Goal: Task Accomplishment & Management: Manage account settings

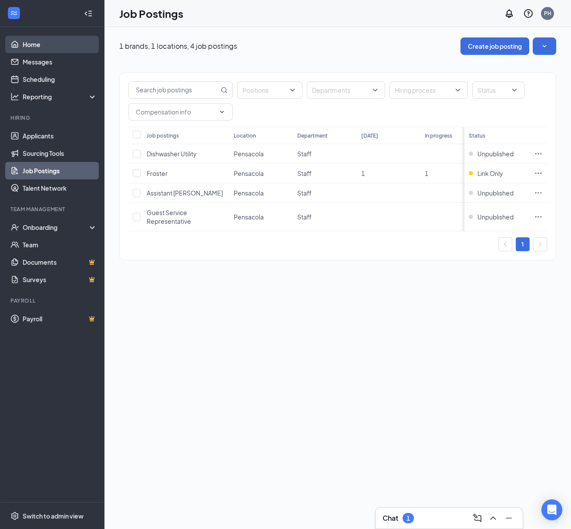
click at [40, 47] on link "Home" at bounding box center [60, 44] width 74 height 17
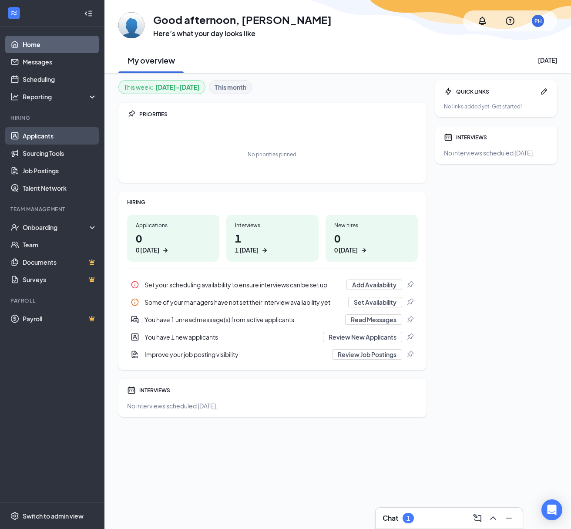
click at [41, 136] on link "Applicants" at bounding box center [60, 135] width 74 height 17
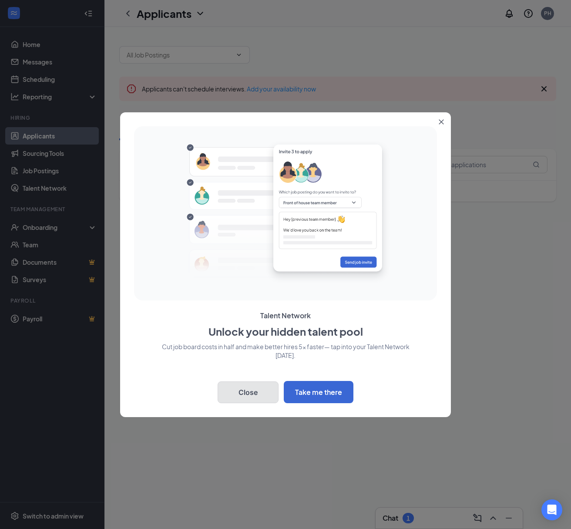
click at [241, 391] on button "Close" at bounding box center [248, 392] width 61 height 22
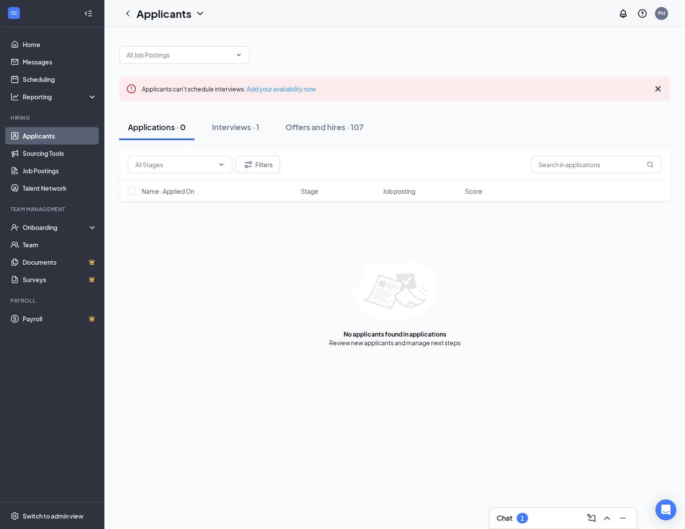
click at [570, 88] on icon "Cross" at bounding box center [658, 88] width 5 height 5
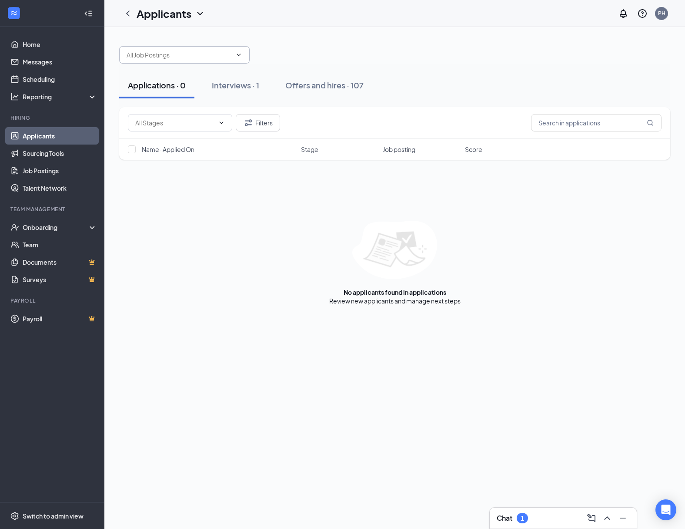
click at [238, 54] on icon "ChevronDown" at bounding box center [239, 55] width 4 height 2
drag, startPoint x: 335, startPoint y: 59, endPoint x: 328, endPoint y: 57, distance: 7.9
click at [335, 59] on div at bounding box center [394, 50] width 551 height 26
click at [34, 41] on link "Home" at bounding box center [60, 44] width 74 height 17
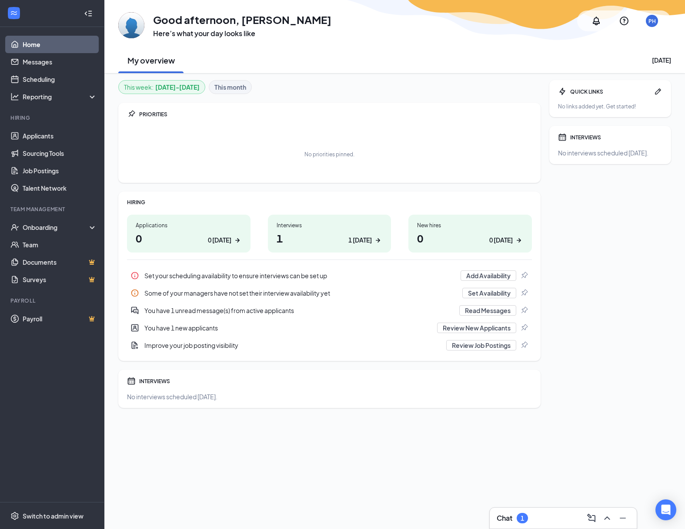
click at [213, 237] on div "0 [DATE]" at bounding box center [219, 239] width 23 height 9
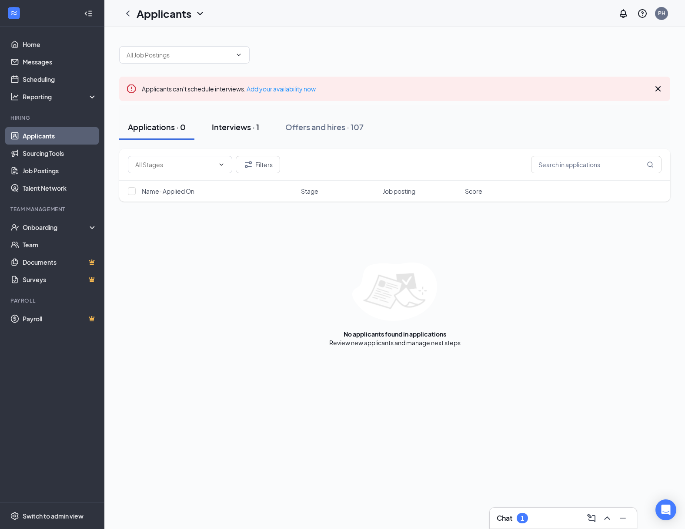
click at [235, 127] on div "Interviews · 1" at bounding box center [235, 126] width 47 height 11
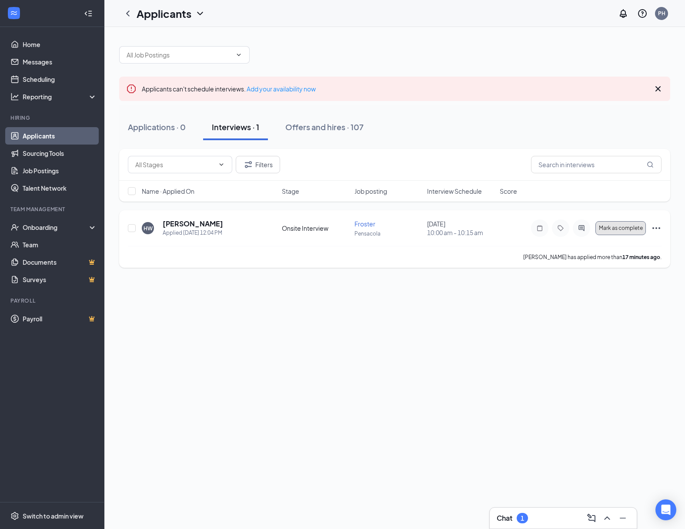
click at [623, 228] on span "Mark as complete" at bounding box center [621, 228] width 44 height 6
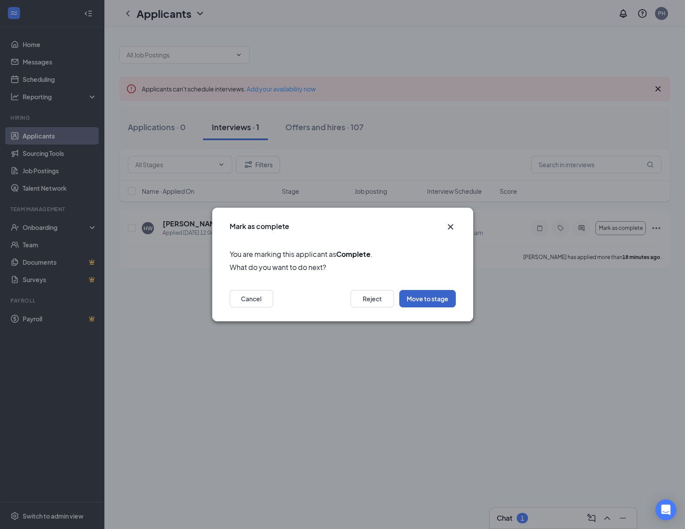
click at [432, 298] on button "Move to stage" at bounding box center [427, 298] width 57 height 17
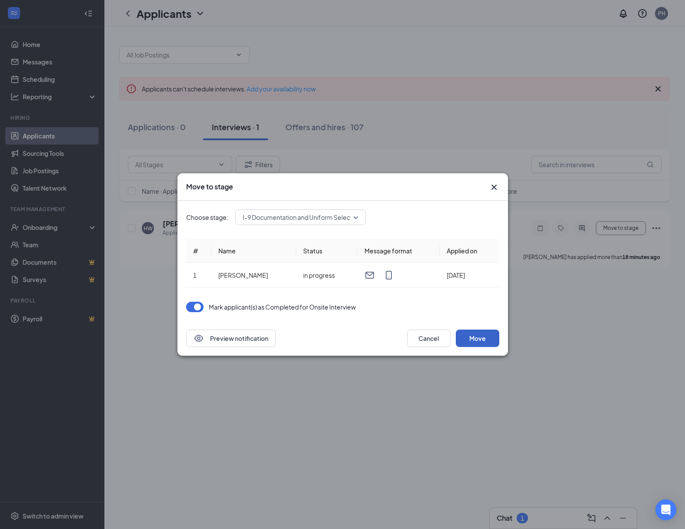
click at [479, 338] on button "Move" at bounding box center [478, 337] width 44 height 17
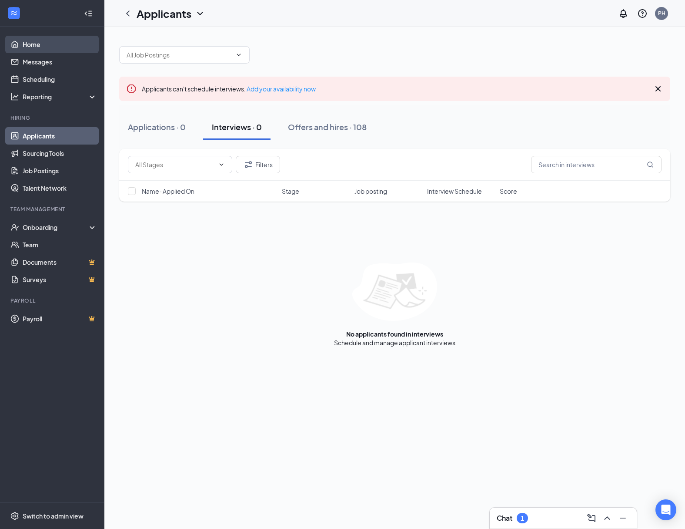
click at [36, 44] on link "Home" at bounding box center [60, 44] width 74 height 17
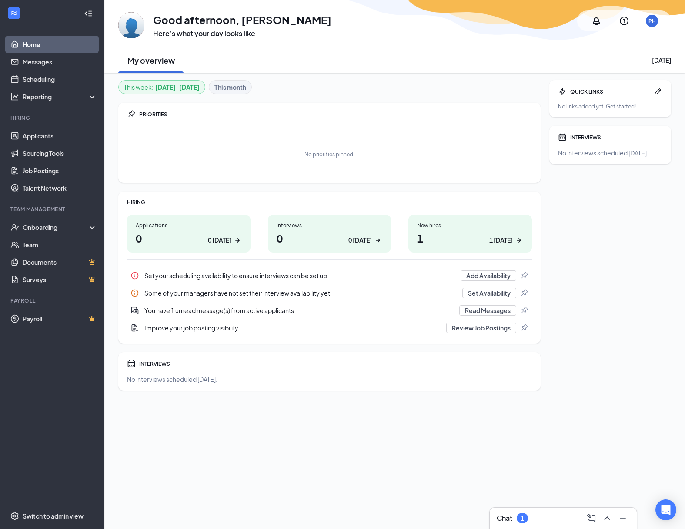
click at [449, 233] on h1 "1 1 today" at bounding box center [470, 238] width 106 height 15
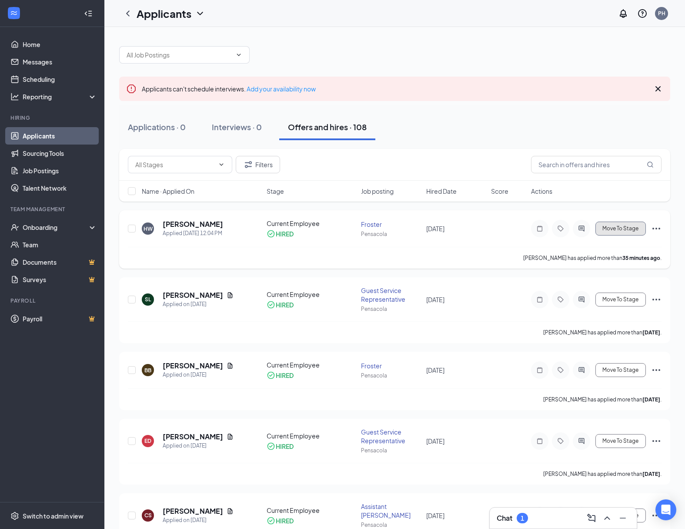
click at [621, 228] on span "Move To Stage" at bounding box center [621, 228] width 36 height 6
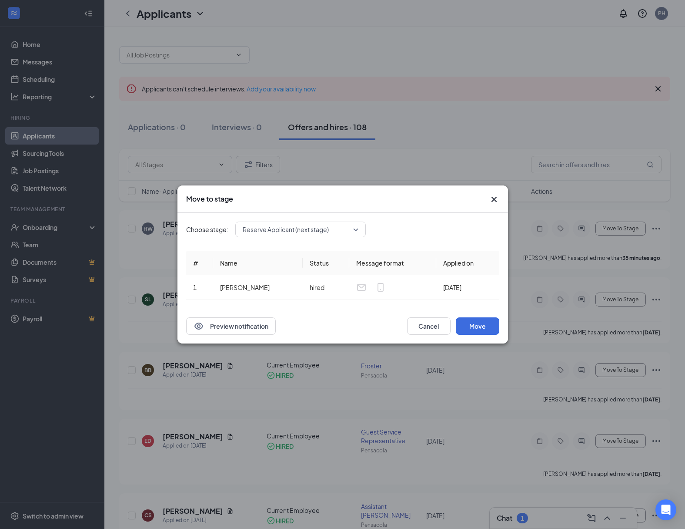
click at [355, 227] on span "Reserve Applicant (next stage)" at bounding box center [301, 229] width 116 height 13
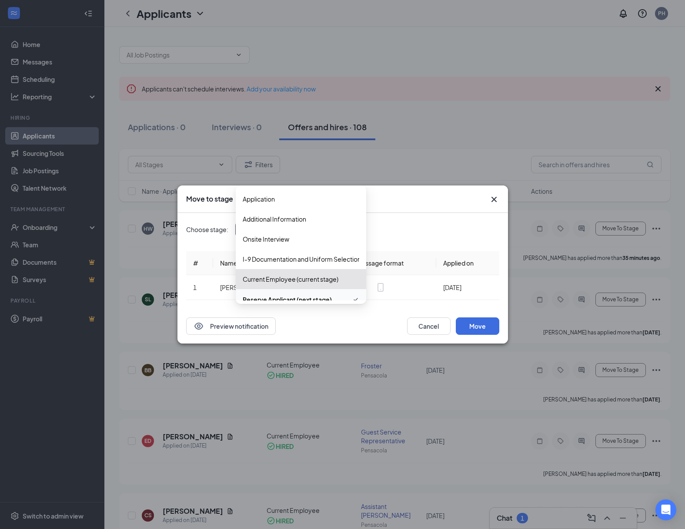
scroll to position [10, 0]
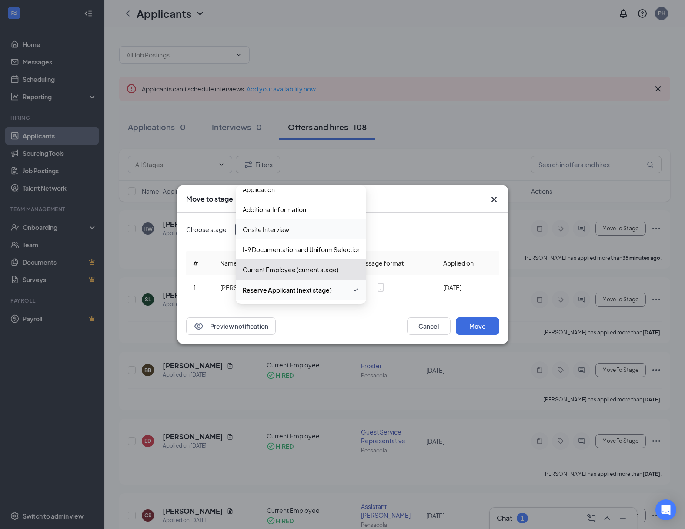
click at [462, 198] on div "Move to stage" at bounding box center [335, 199] width 298 height 10
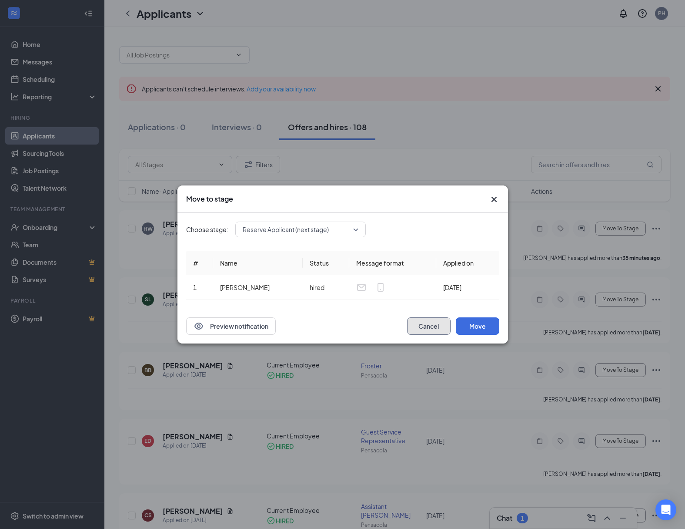
click at [424, 328] on button "Cancel" at bounding box center [429, 325] width 44 height 17
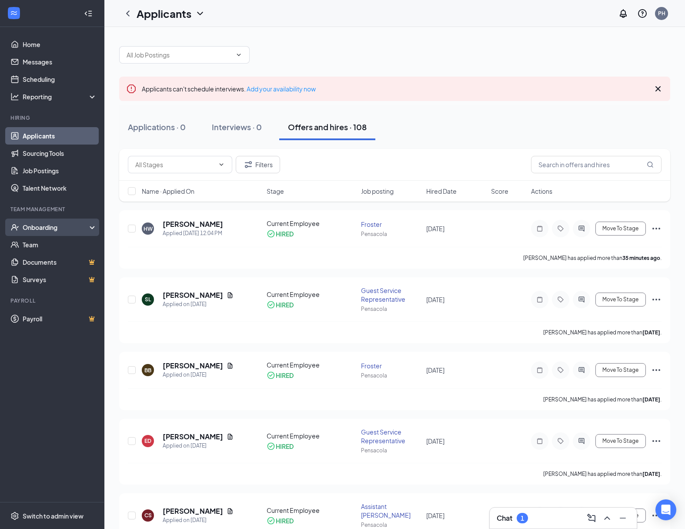
click at [38, 228] on div "Onboarding" at bounding box center [56, 227] width 67 height 9
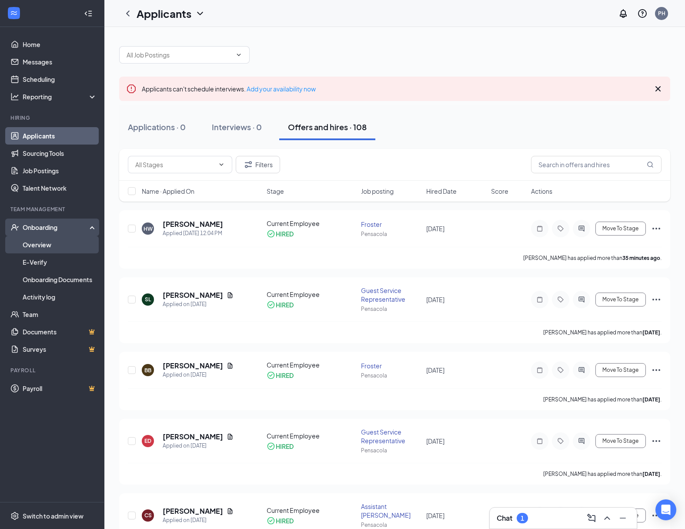
click at [46, 245] on link "Overview" at bounding box center [60, 244] width 74 height 17
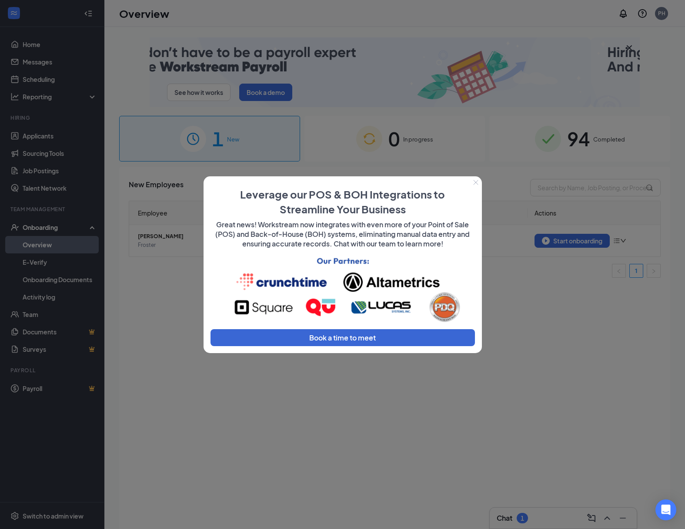
click at [477, 181] on icon "Close" at bounding box center [475, 182] width 5 height 5
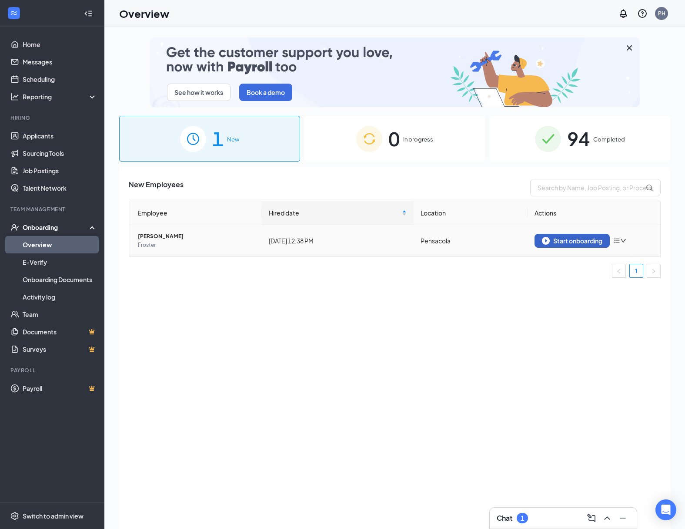
click at [574, 241] on div "Start onboarding" at bounding box center [572, 241] width 60 height 8
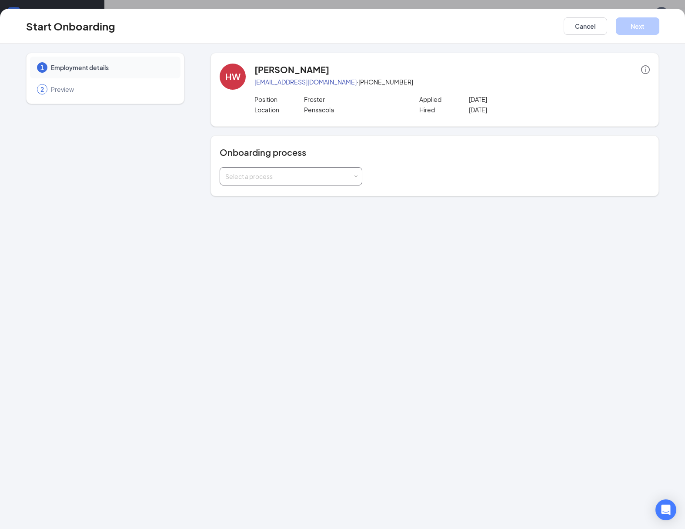
click at [354, 175] on span at bounding box center [356, 176] width 4 height 4
click at [265, 194] on span "All Employee Onboarding" at bounding box center [259, 195] width 73 height 8
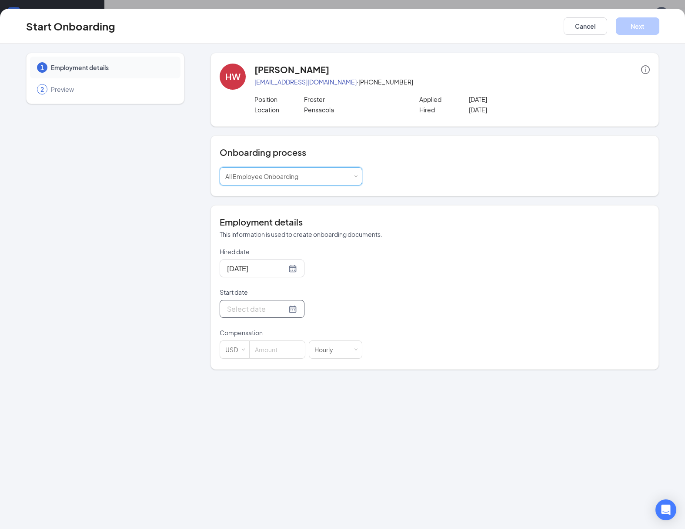
click at [285, 308] on div at bounding box center [262, 308] width 70 height 11
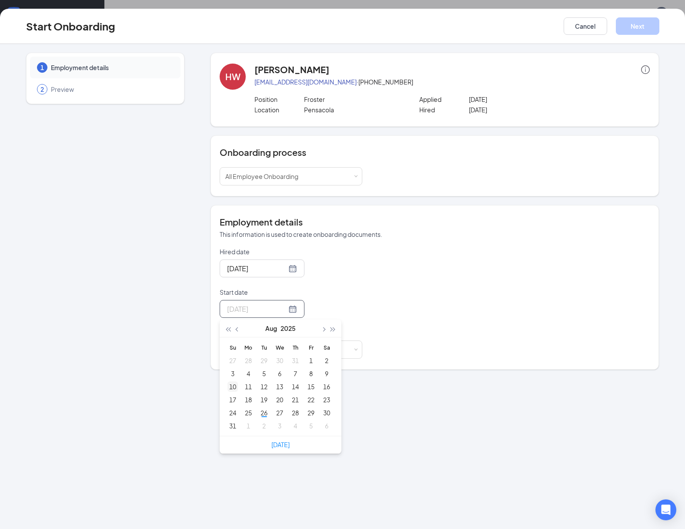
type input "[DATE]"
click at [296, 412] on div "28" at bounding box center [295, 412] width 10 height 10
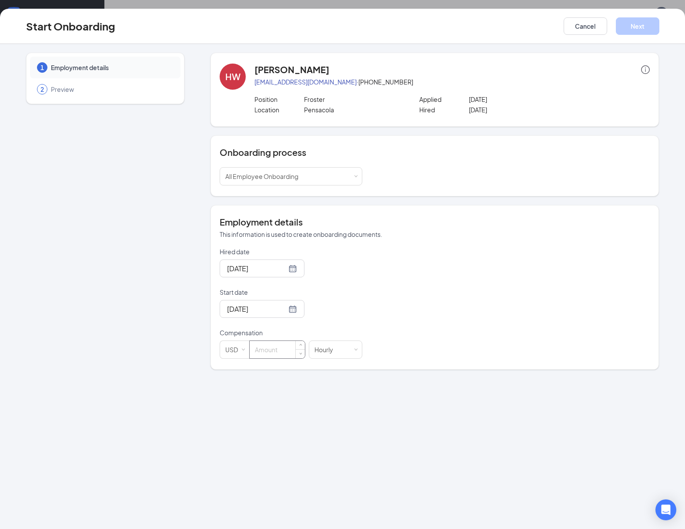
click at [278, 349] on input at bounding box center [277, 349] width 55 height 17
click at [395, 408] on div "1 Employment details 2 Preview [PERSON_NAME] [EMAIL_ADDRESS][DOMAIN_NAME] · [PH…" at bounding box center [342, 286] width 685 height 485
click at [268, 349] on input "15" at bounding box center [277, 349] width 55 height 17
type input "15"
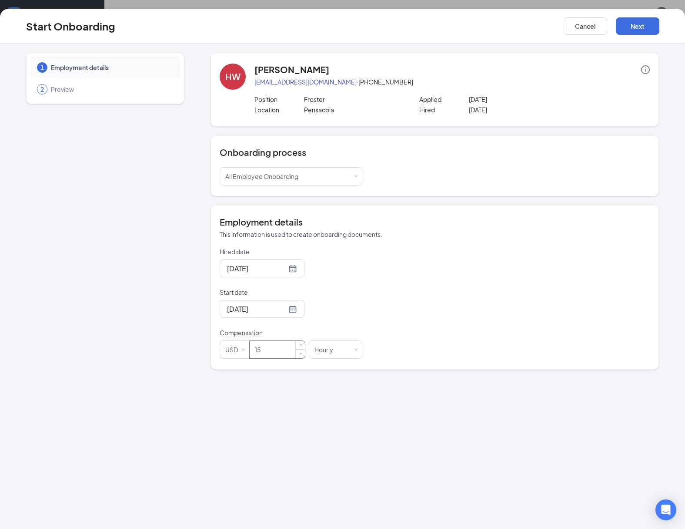
click at [267, 349] on input "15" at bounding box center [277, 349] width 55 height 17
click at [637, 25] on button "Next" at bounding box center [638, 25] width 44 height 17
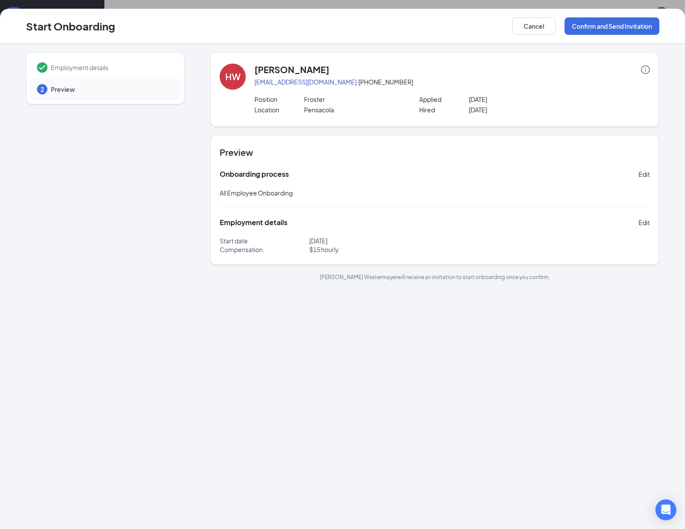
scroll to position [8, 0]
click at [600, 26] on button "Confirm and Send Invitation" at bounding box center [612, 25] width 95 height 17
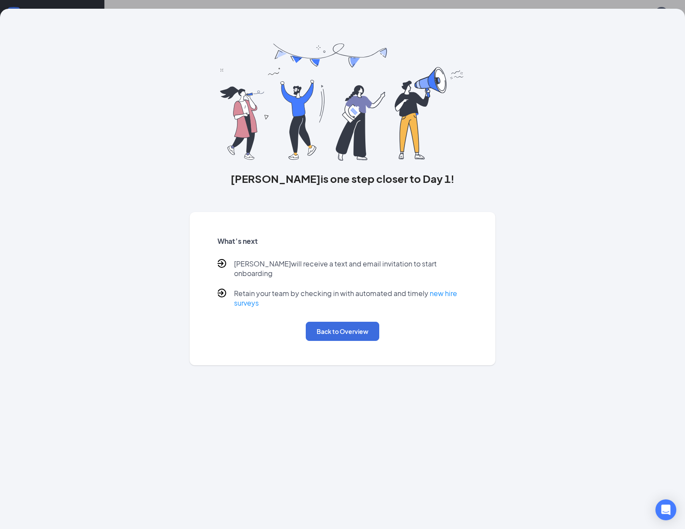
scroll to position [8, 0]
click at [335, 324] on button "Back to Overview" at bounding box center [343, 331] width 74 height 19
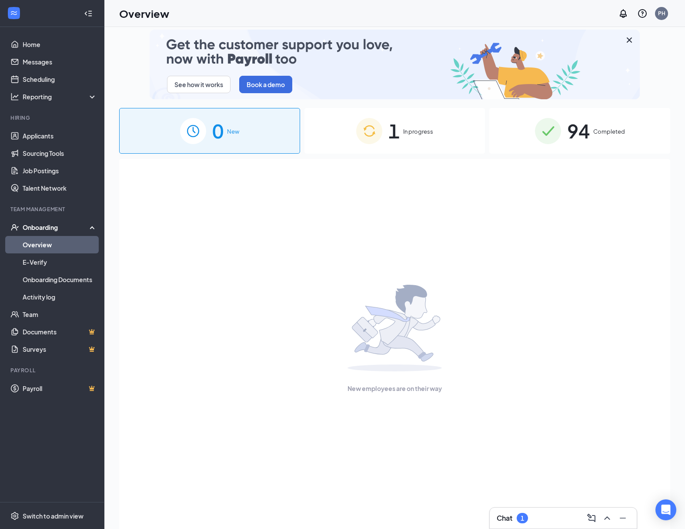
click at [416, 132] on span "In progress" at bounding box center [418, 131] width 30 height 9
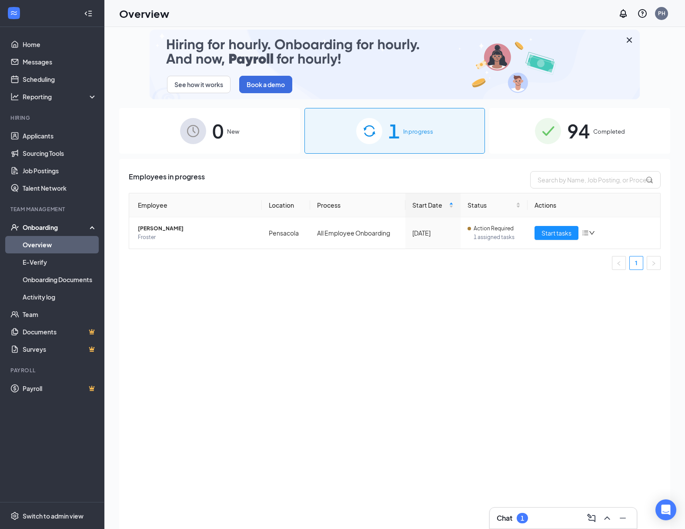
click at [600, 131] on span "Completed" at bounding box center [609, 131] width 32 height 9
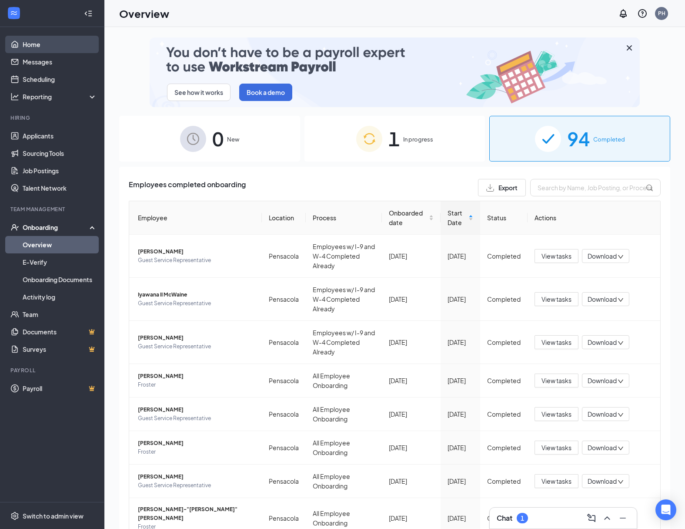
click at [57, 46] on link "Home" at bounding box center [60, 44] width 74 height 17
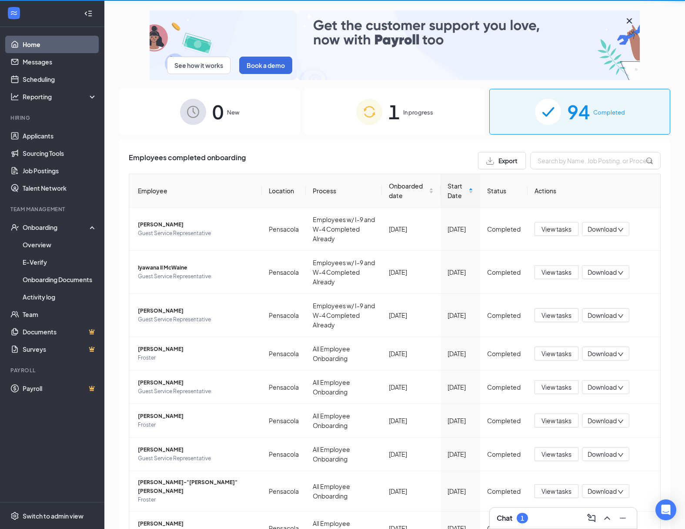
click at [58, 47] on link "Home" at bounding box center [60, 44] width 74 height 17
